Goal: Task Accomplishment & Management: Complete application form

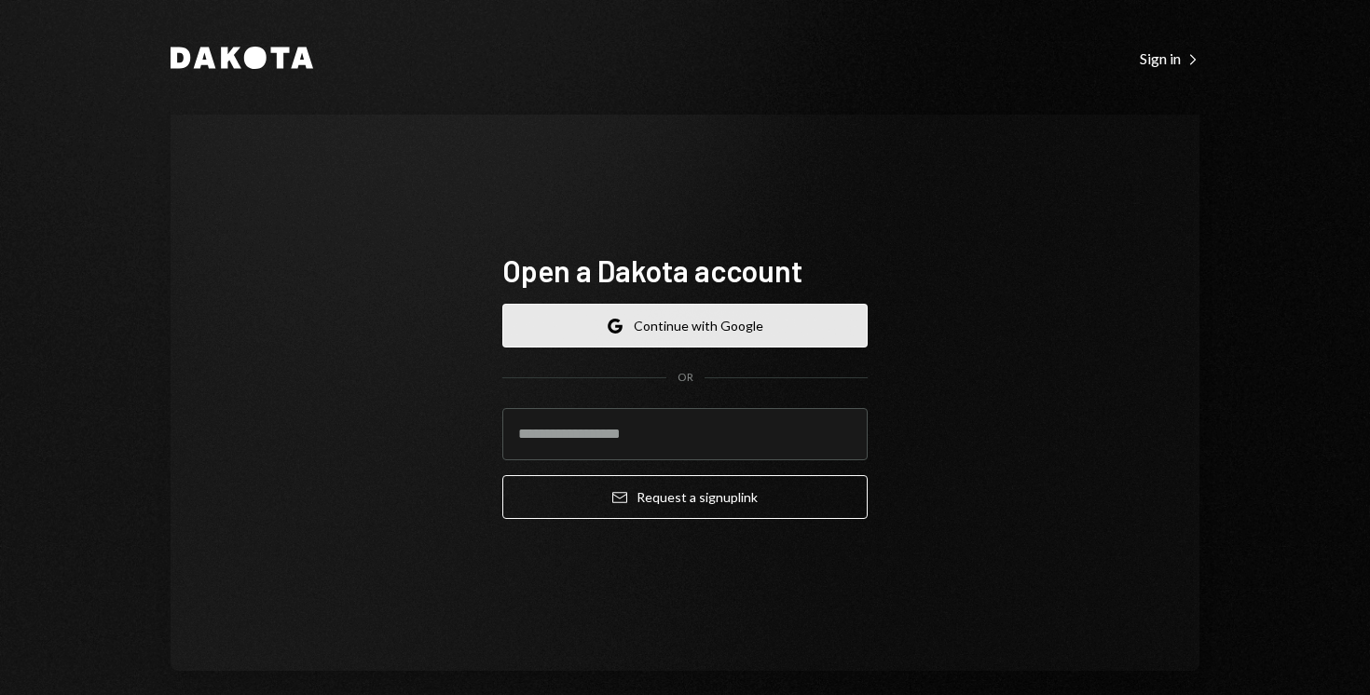
scroll to position [21, 0]
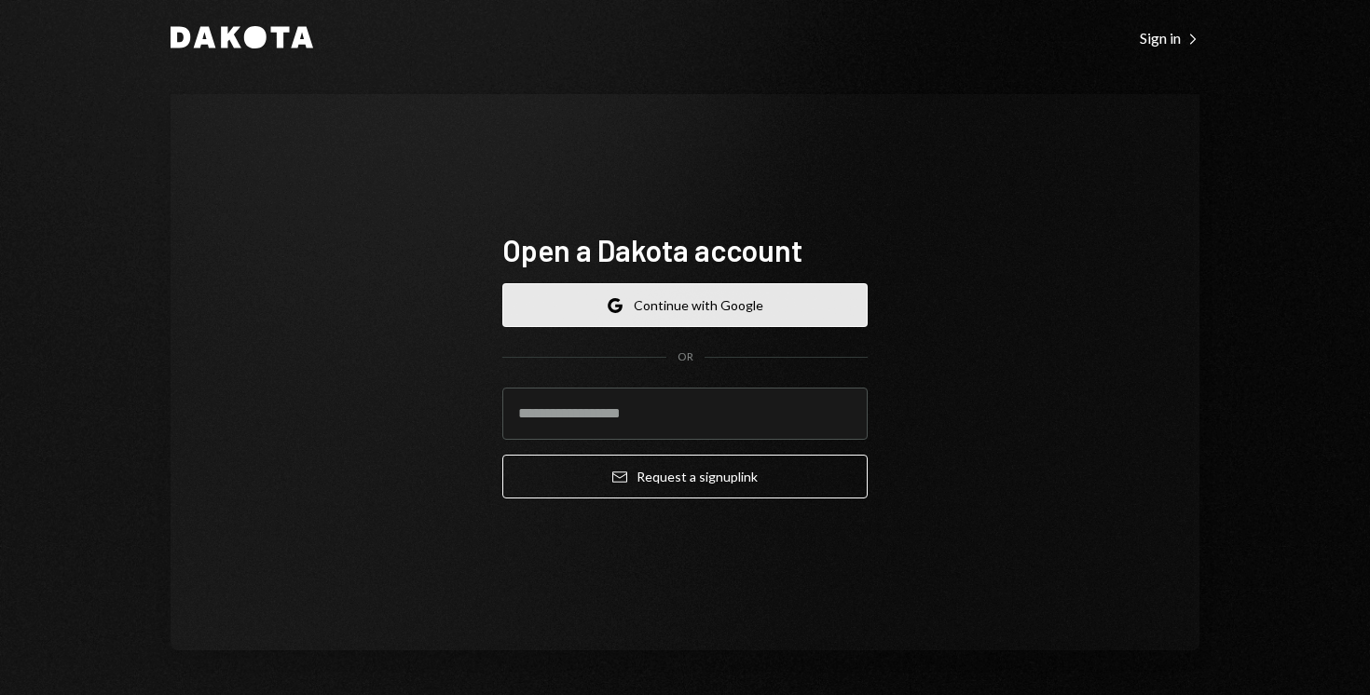
click at [720, 295] on button "Google Continue with Google" at bounding box center [684, 305] width 365 height 44
